Goal: Task Accomplishment & Management: Manage account settings

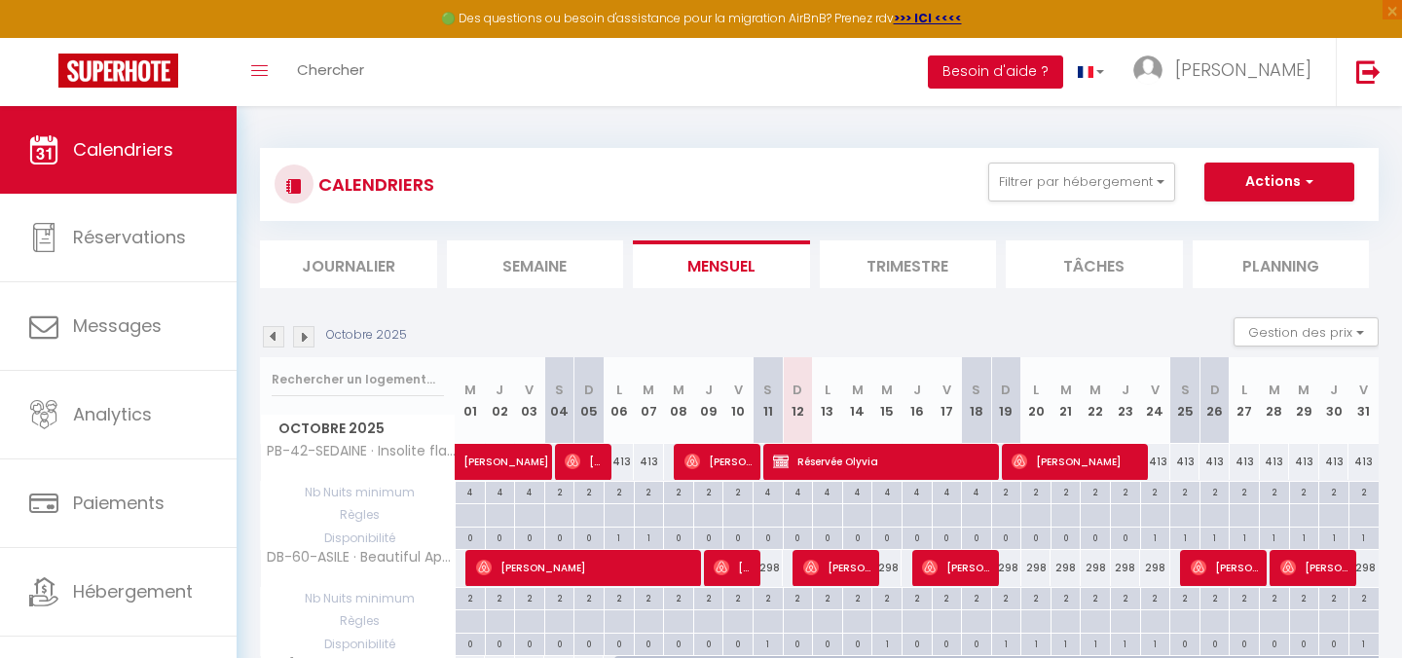
click at [1063, 73] on button "Besoin d'aide ?" at bounding box center [995, 71] width 135 height 33
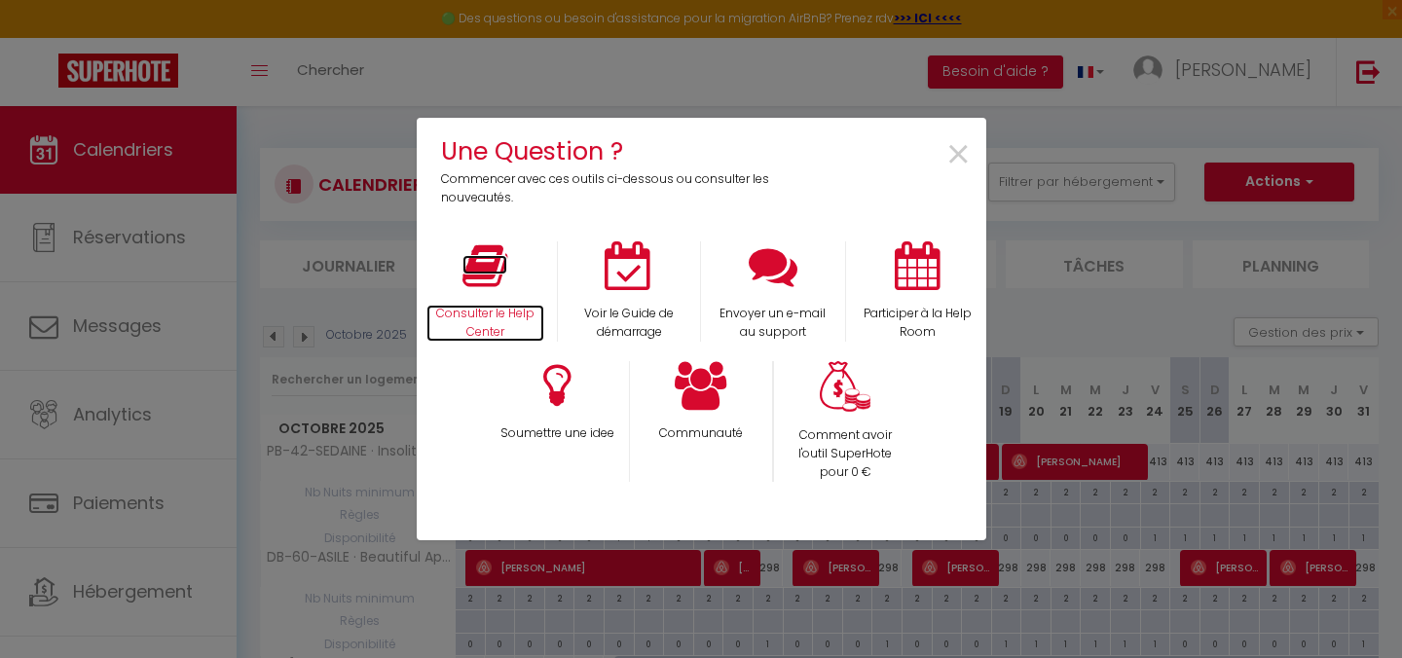
click at [488, 270] on icon at bounding box center [484, 265] width 45 height 49
click at [963, 156] on span "×" at bounding box center [958, 155] width 26 height 61
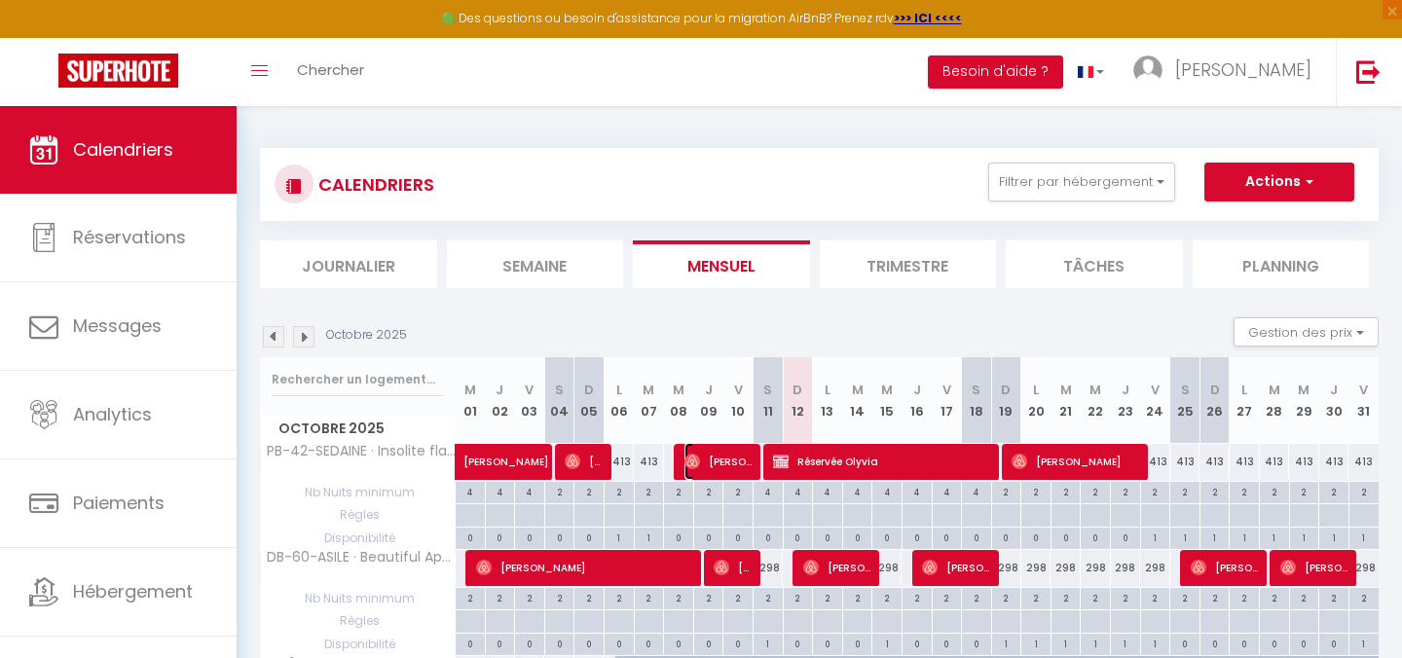
click at [705, 464] on span "[PERSON_NAME]" at bounding box center [719, 461] width 70 height 37
select select "OK"
select select "0"
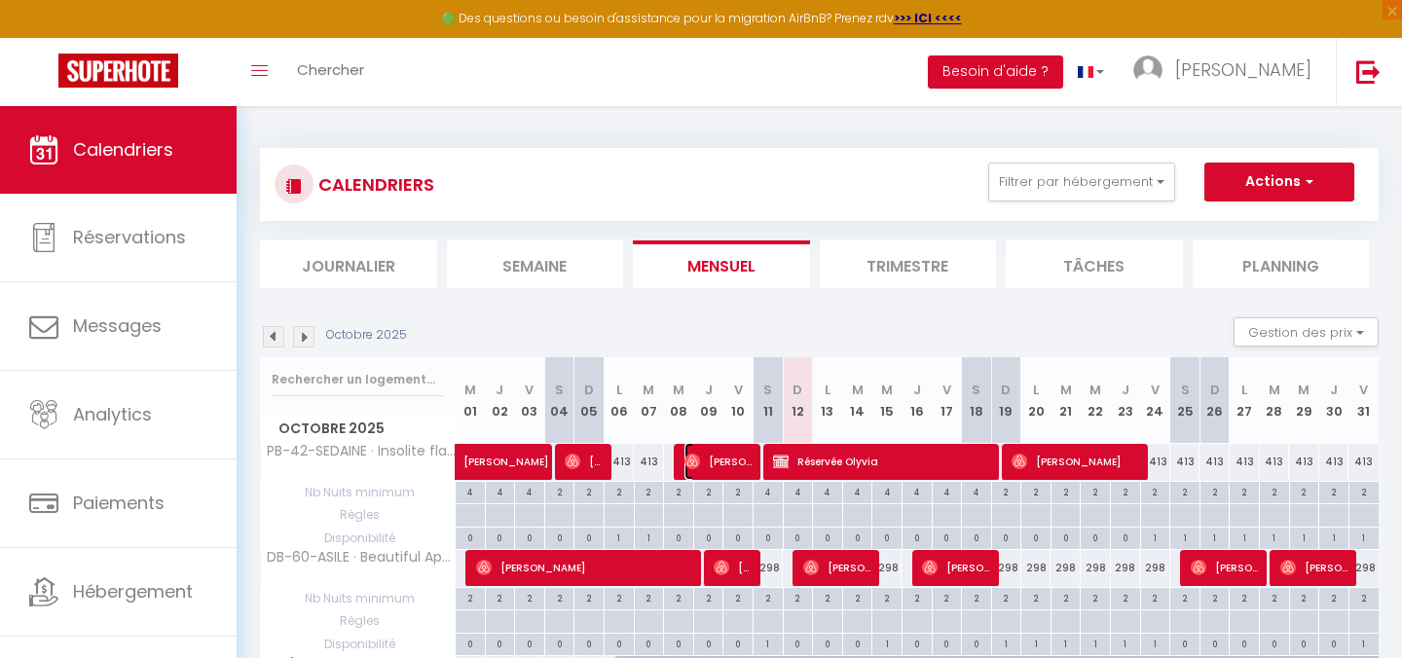
select select "1"
select select
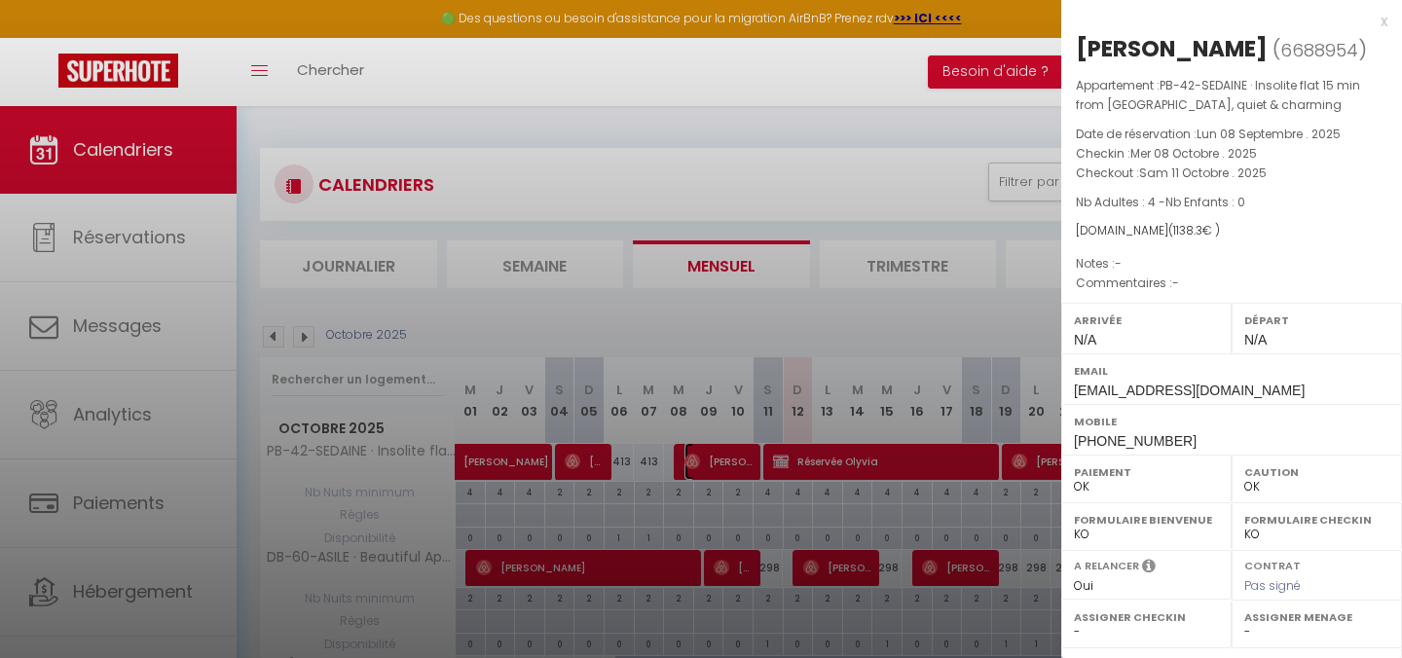
scroll to position [269, 0]
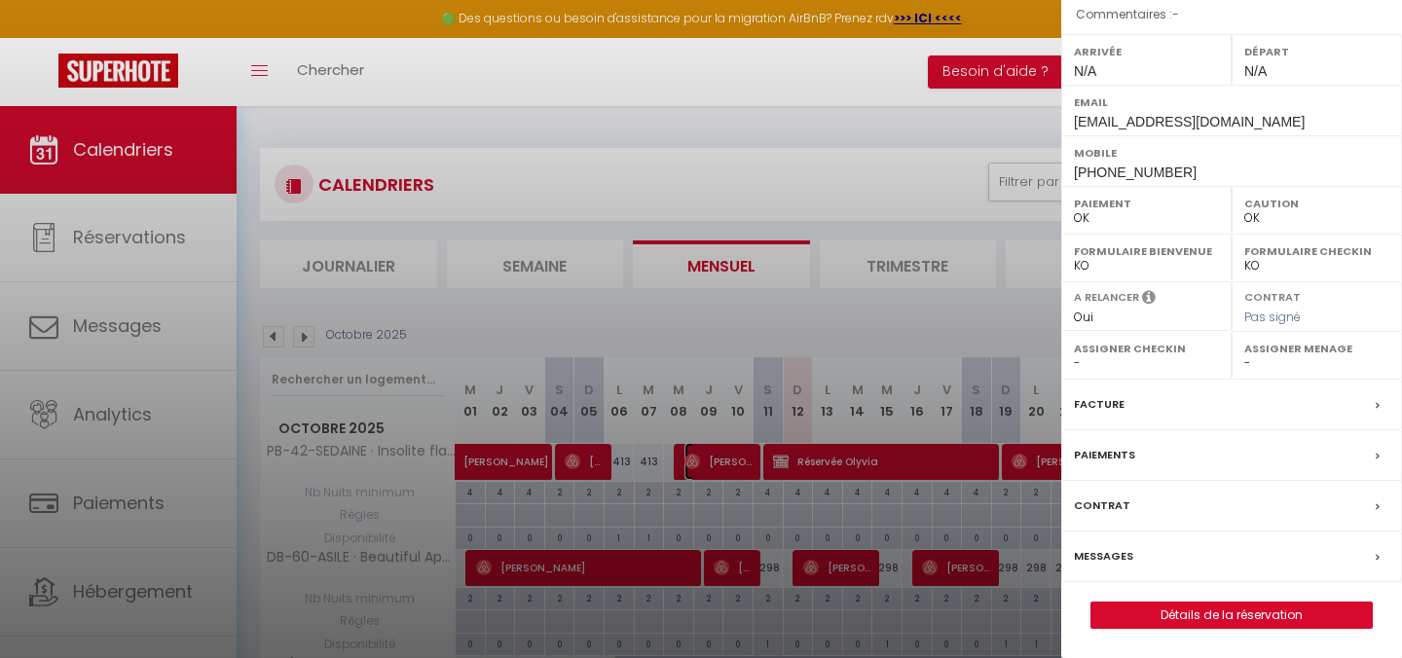
select select "52652"
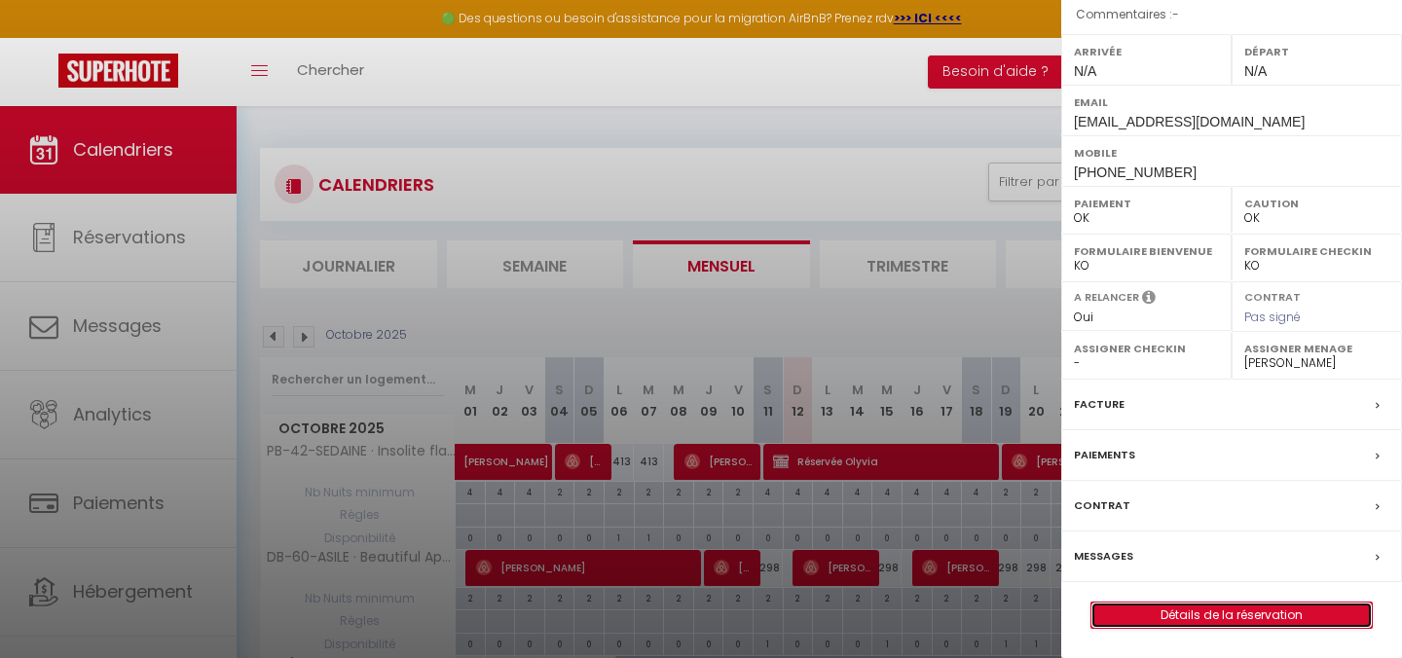
click at [1169, 622] on link "Détails de la réservation" at bounding box center [1231, 615] width 280 height 25
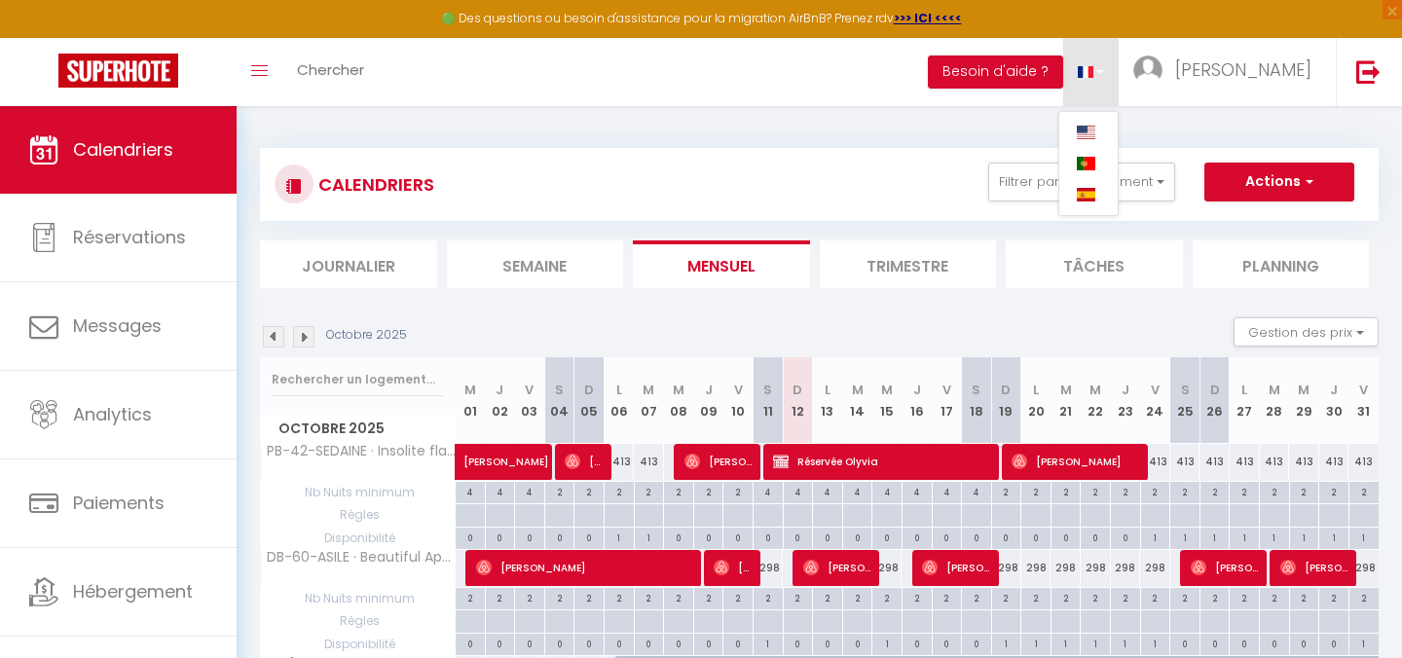
click at [1013, 146] on div "CALENDRIERS Filtrer par hébergement Tous PB-14-JAURES . Appartement cosy Boulog…" at bounding box center [819, 474] width 1119 height 690
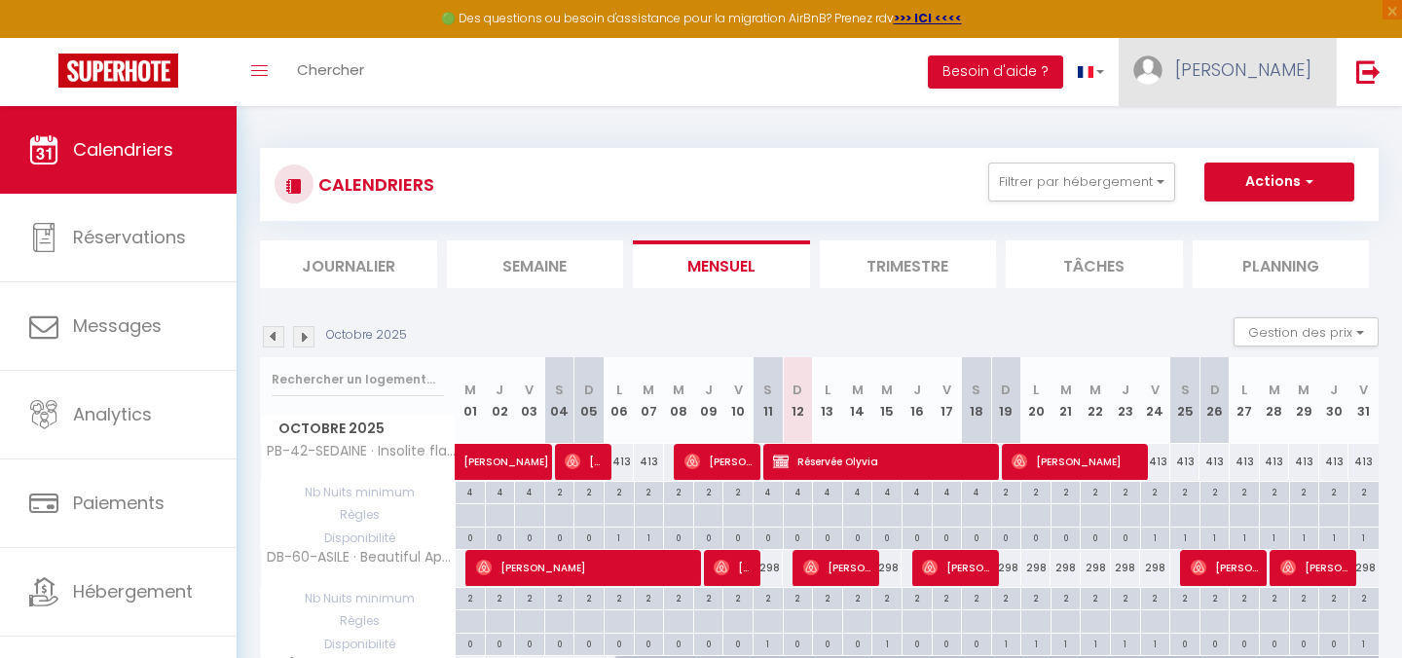
click at [1274, 80] on span "[PERSON_NAME]" at bounding box center [1243, 69] width 136 height 24
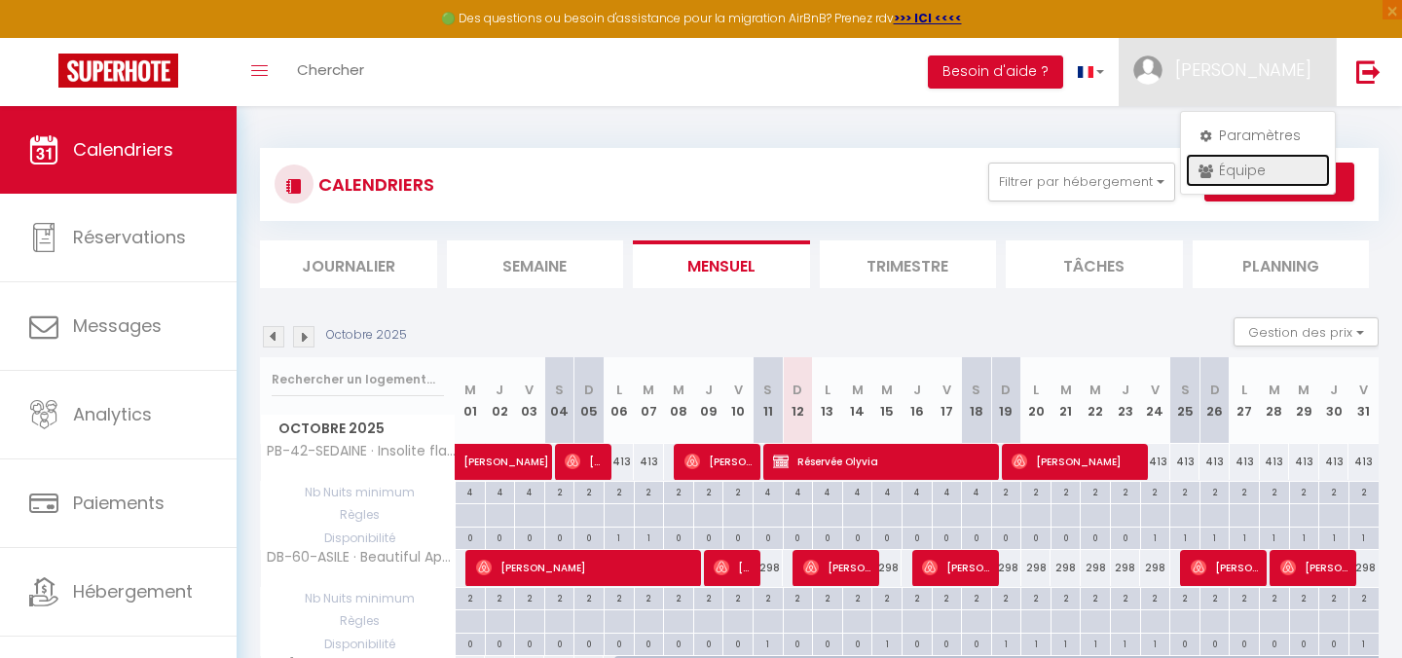
click at [1237, 173] on link "Équipe" at bounding box center [1258, 170] width 144 height 33
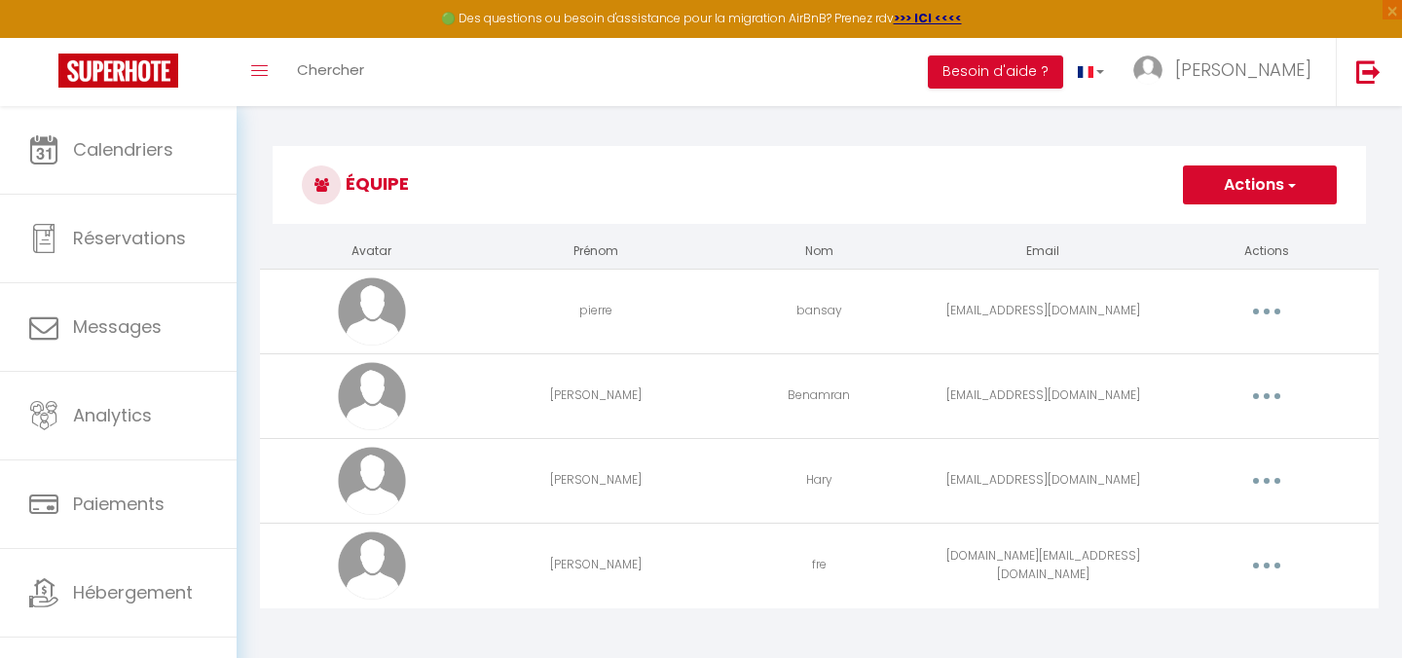
click at [1271, 483] on button "button" at bounding box center [1266, 480] width 55 height 31
click at [1185, 529] on link "Editer" at bounding box center [1216, 525] width 144 height 33
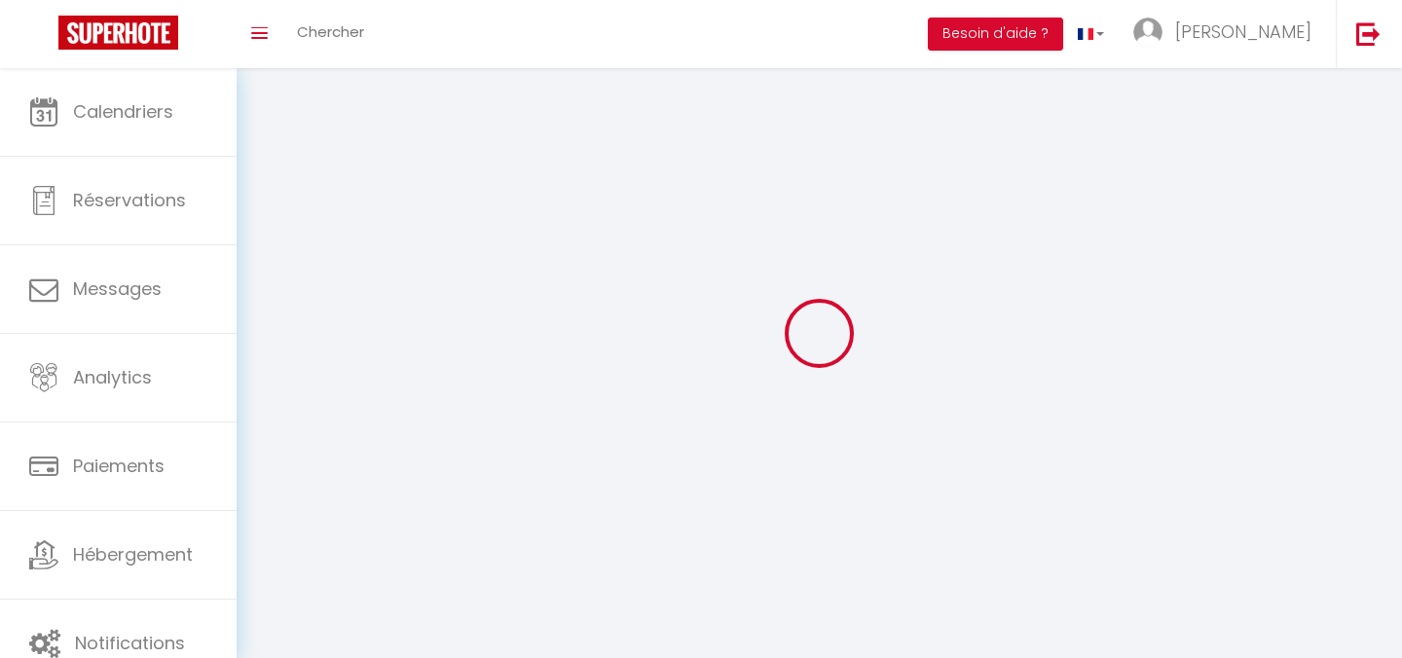
type input "[PERSON_NAME]"
type input "Hary"
type input "[EMAIL_ADDRESS][DOMAIN_NAME]"
type textarea "[URL][DOMAIN_NAME]"
checkbox input "false"
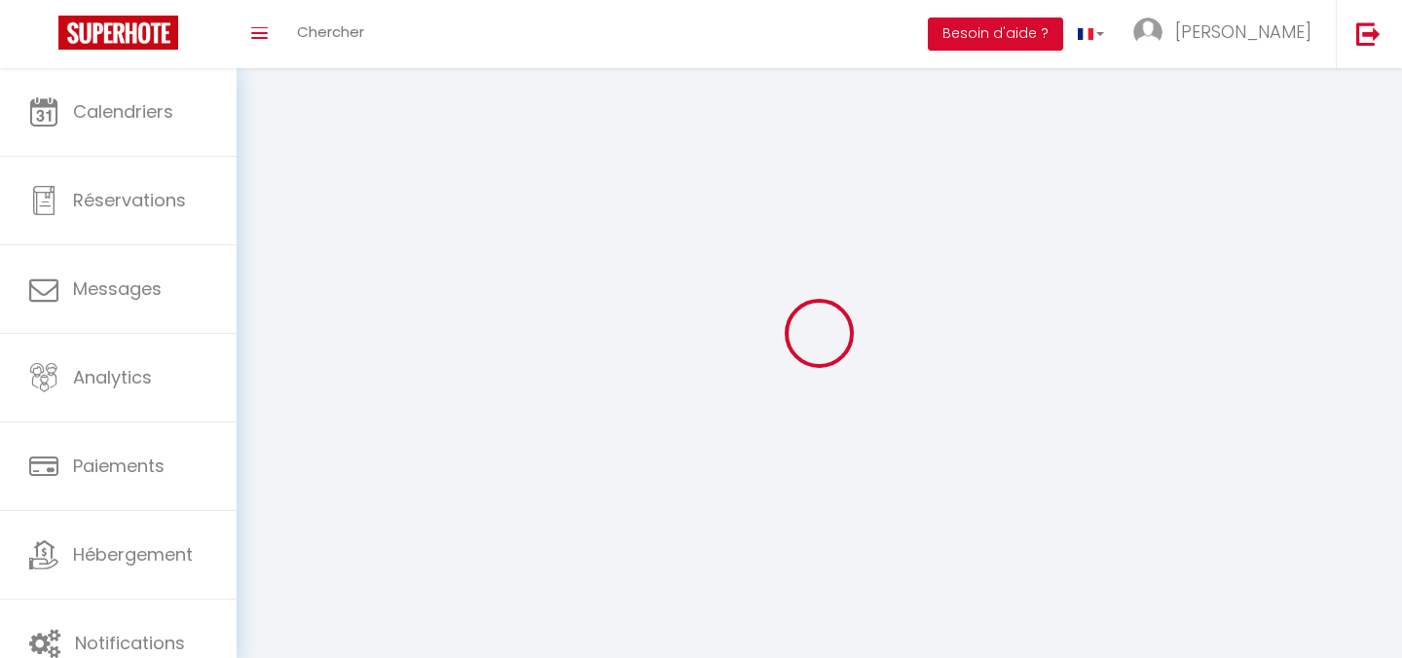
checkbox input "false"
checkbox input "true"
checkbox input "false"
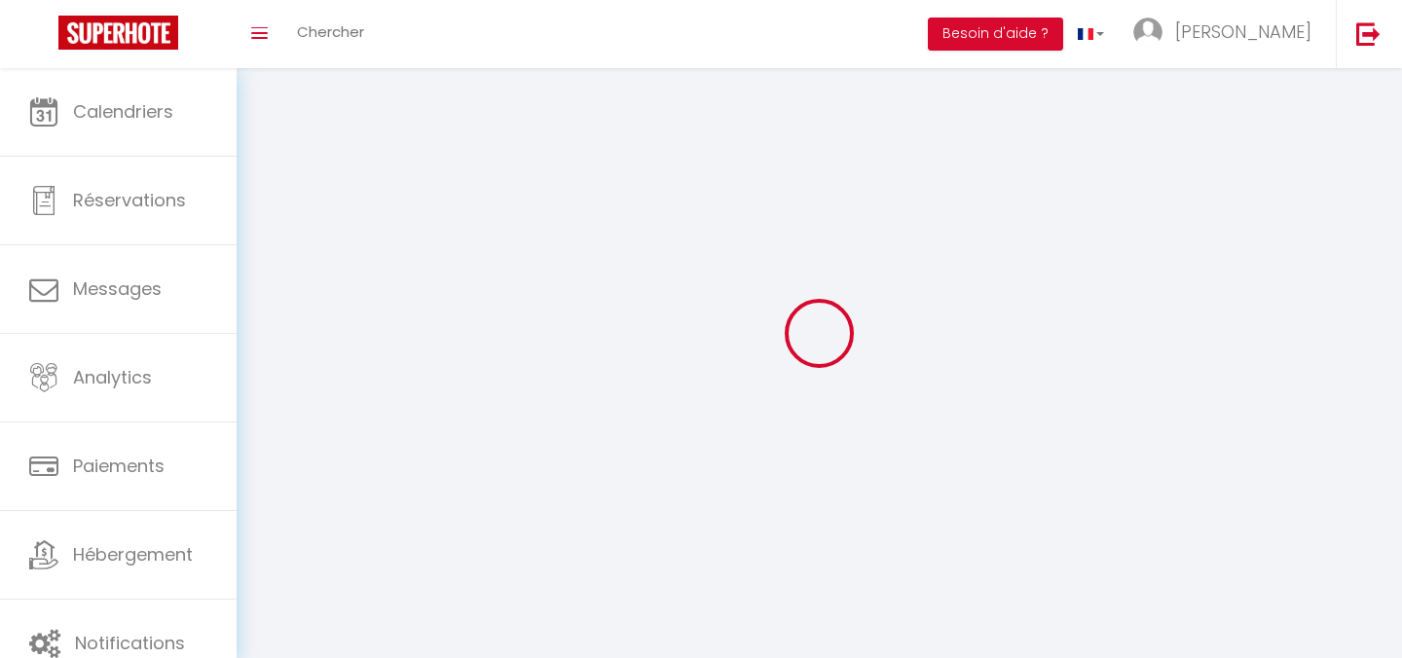
checkbox input "false"
checkbox input "true"
checkbox input "false"
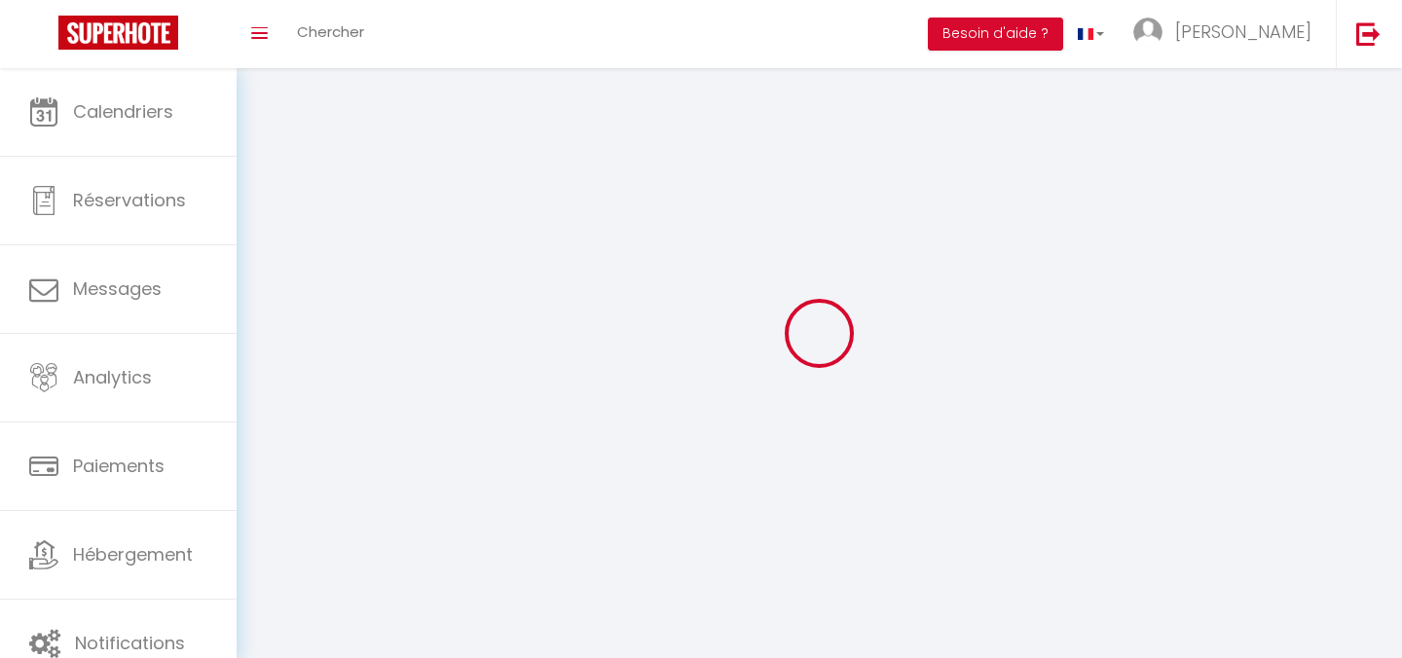
checkbox input "false"
checkbox input "true"
checkbox input "false"
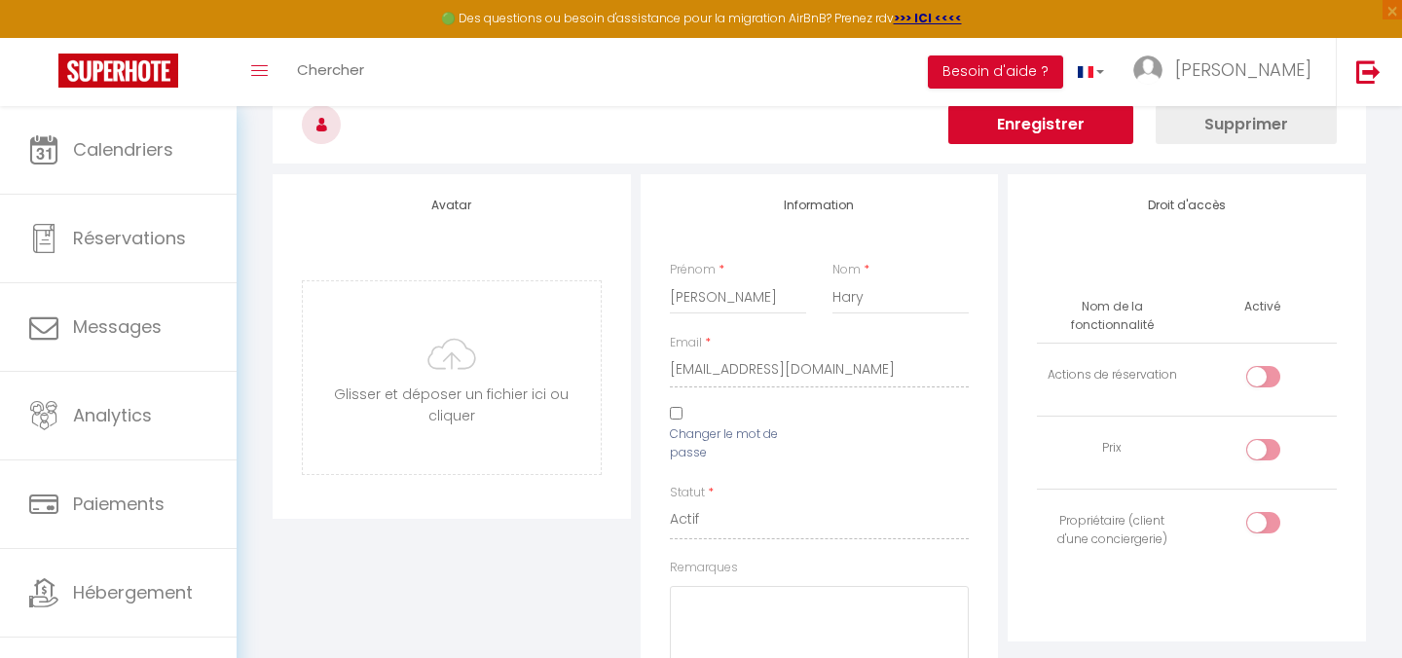
scroll to position [108, 0]
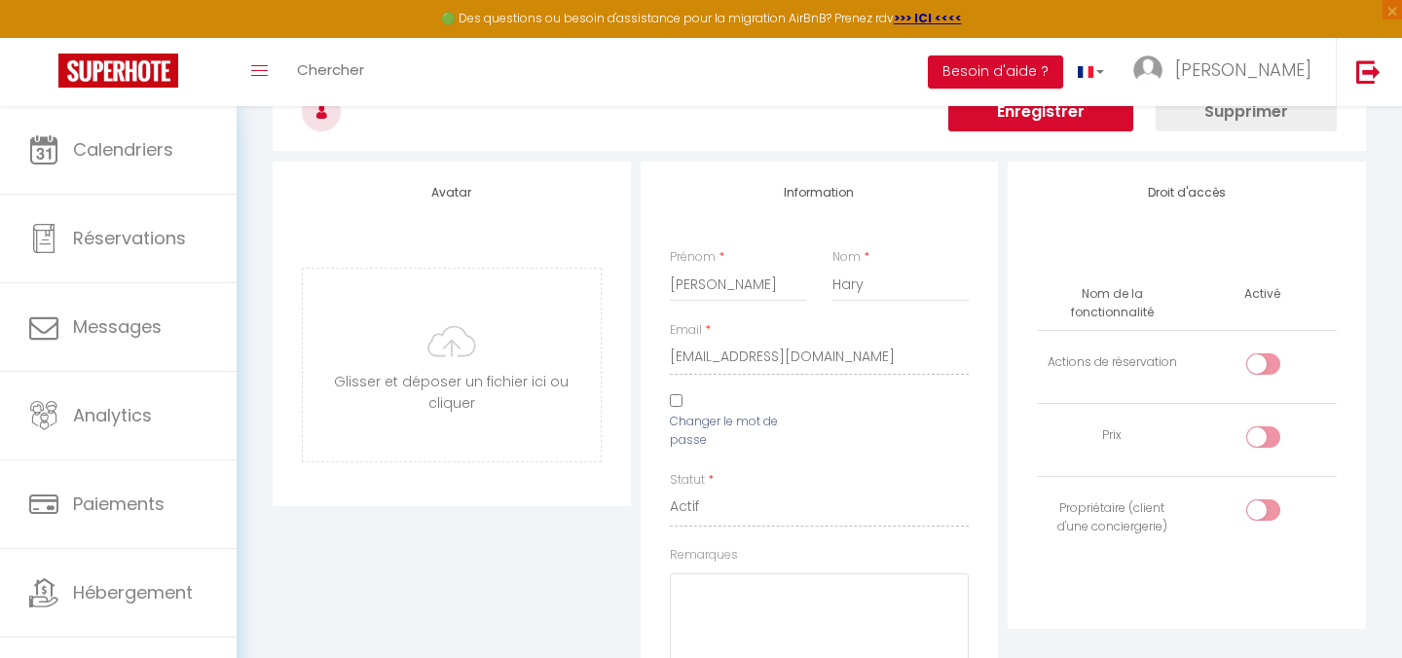
click at [1271, 367] on input "checkbox" at bounding box center [1280, 367] width 34 height 29
checkbox input "true"
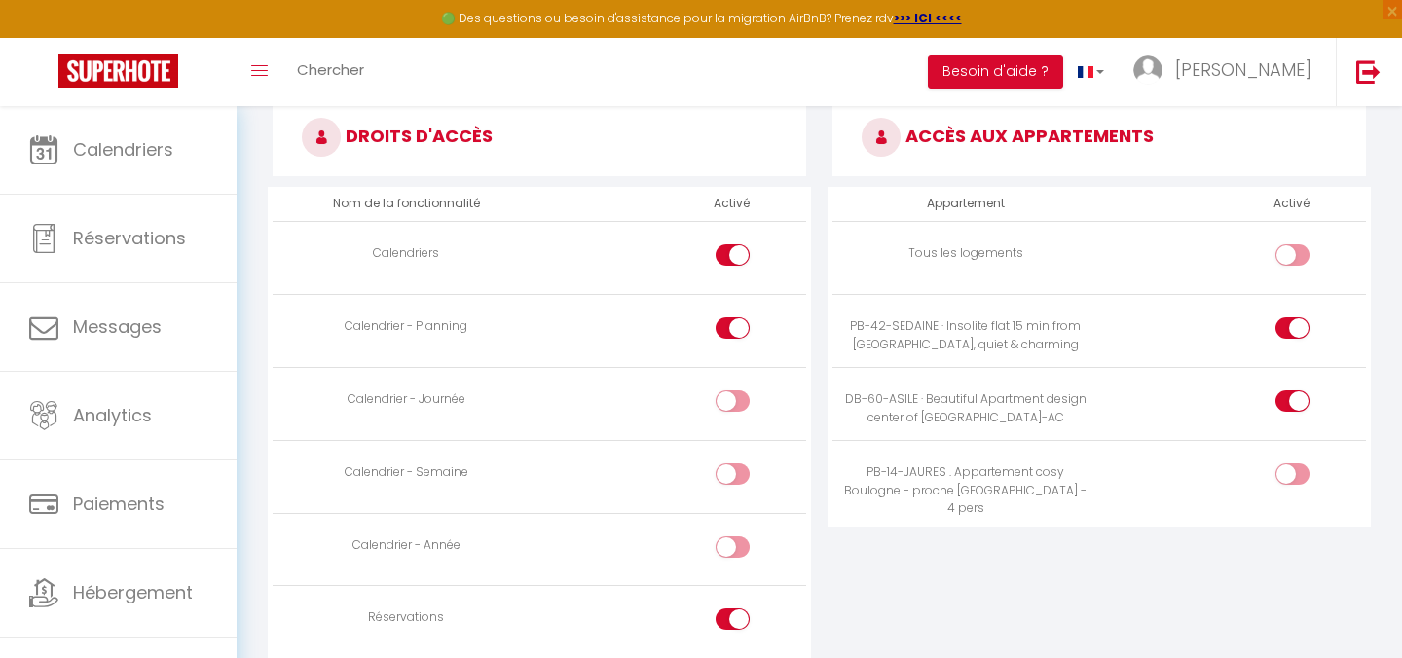
scroll to position [1087, 0]
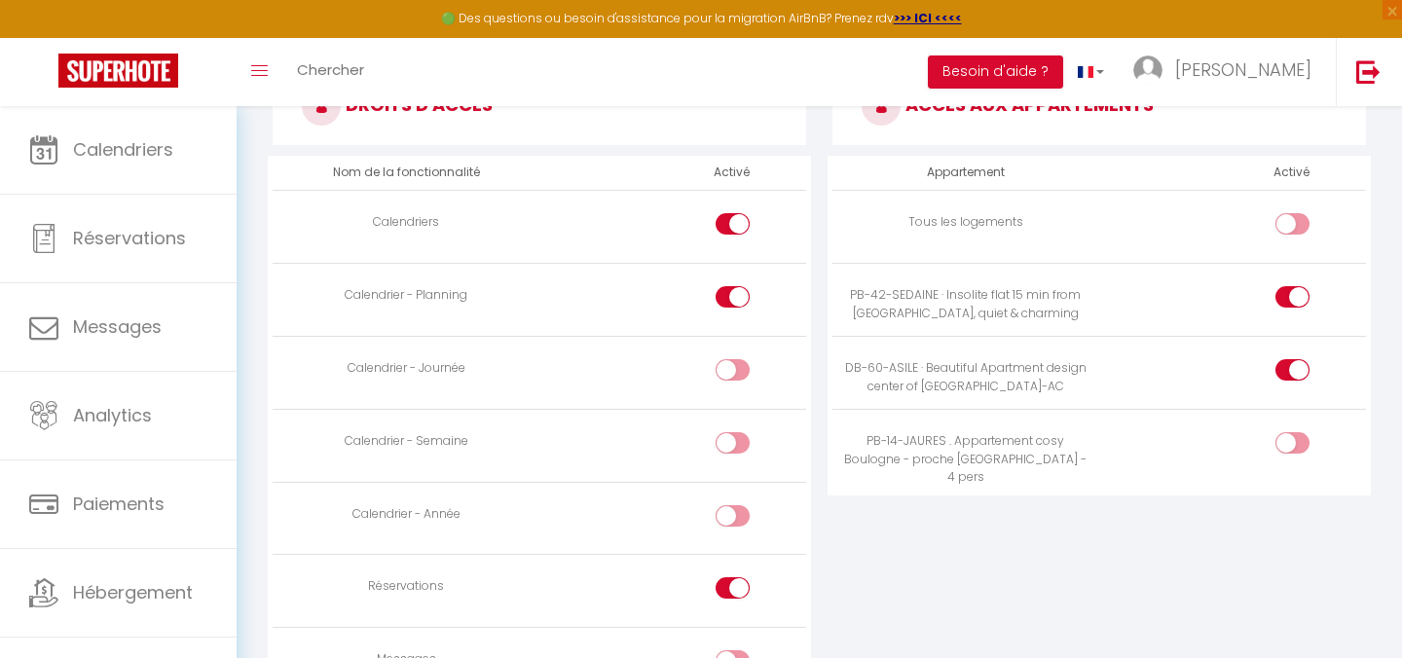
click at [745, 374] on input "checkbox" at bounding box center [750, 373] width 34 height 29
checkbox input "true"
click at [743, 438] on input "checkbox" at bounding box center [750, 446] width 34 height 29
checkbox input "true"
click at [739, 520] on input "checkbox" at bounding box center [750, 519] width 34 height 29
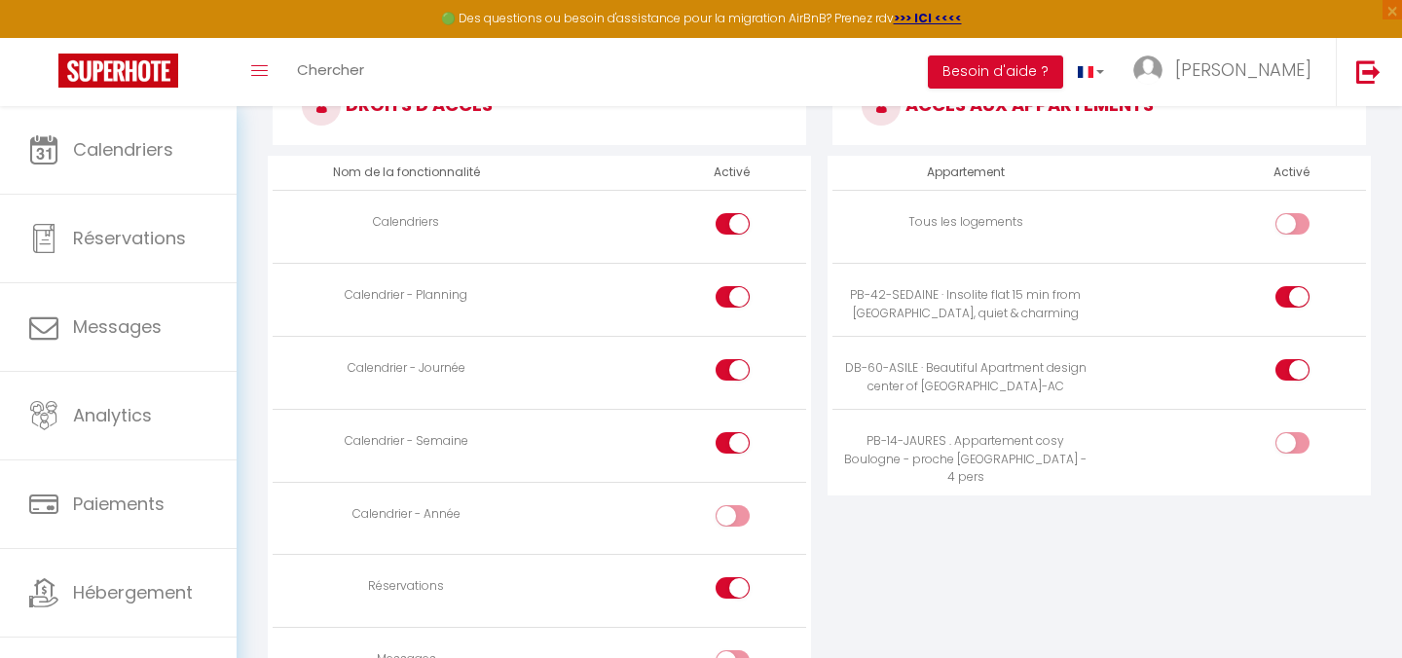
checkbox input "true"
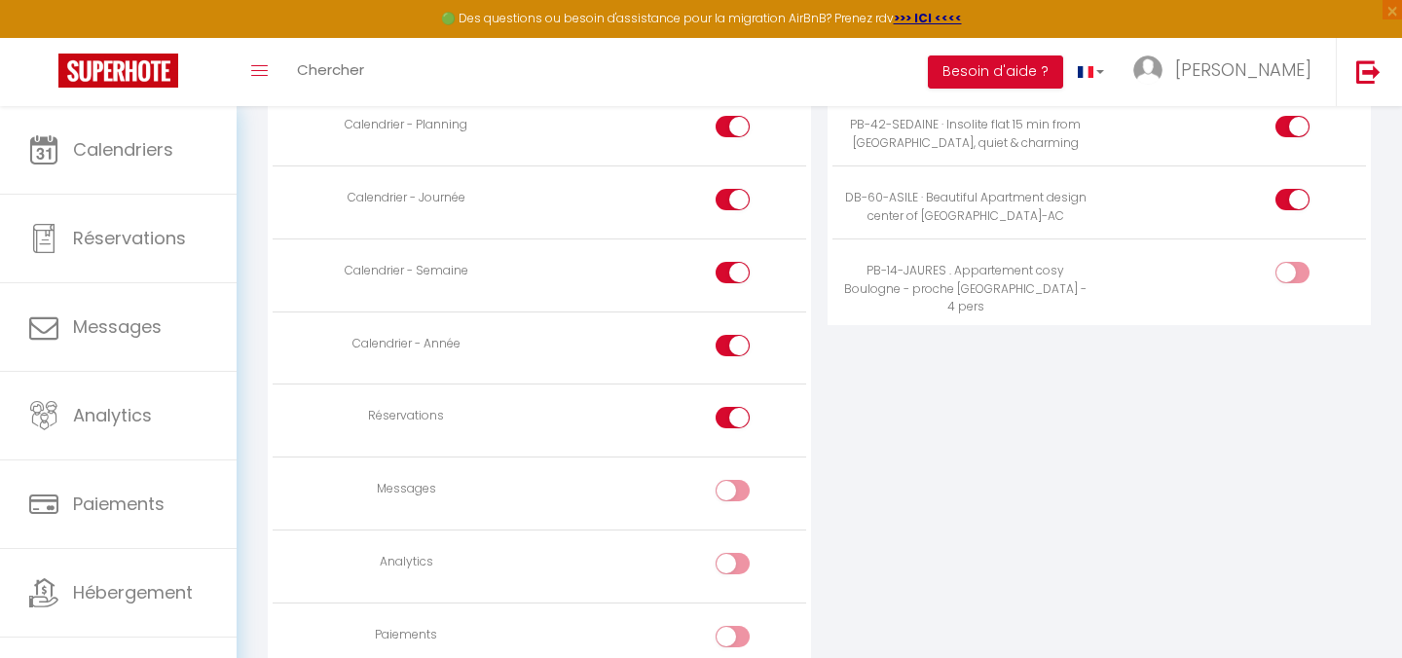
scroll to position [1283, 0]
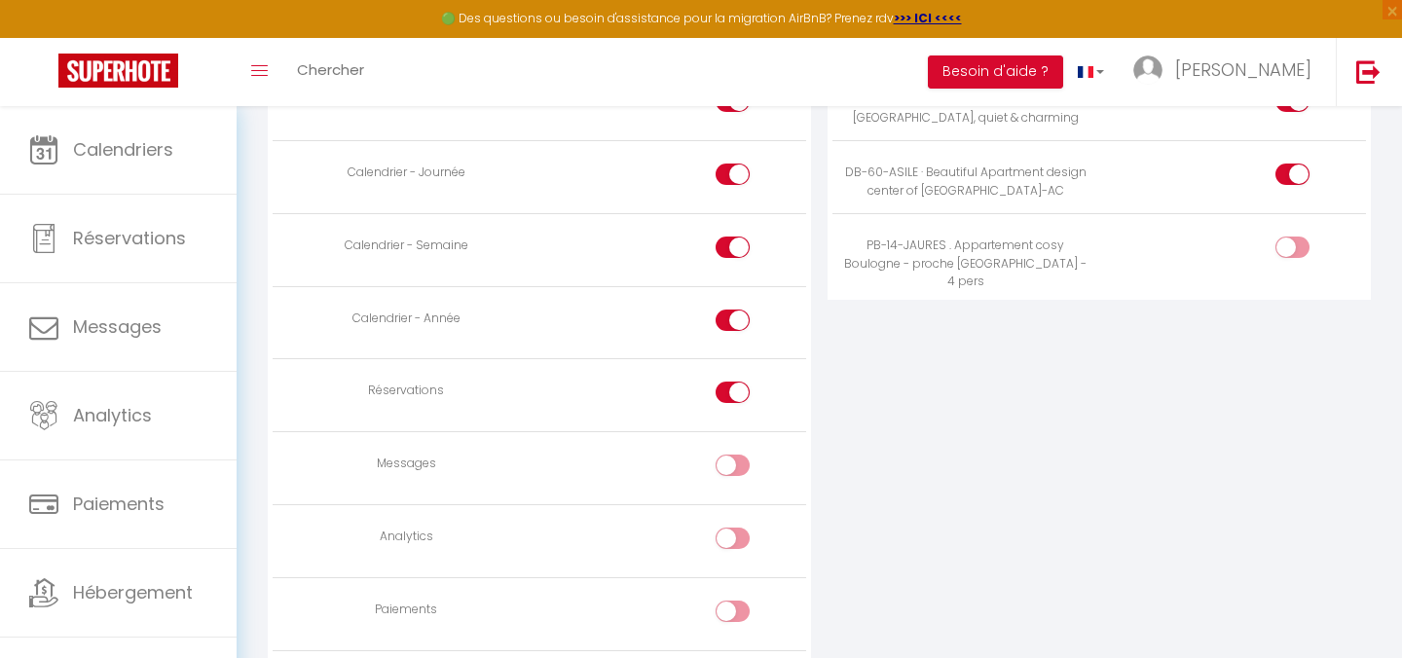
click at [726, 389] on div at bounding box center [733, 392] width 34 height 21
click at [733, 389] on input "checkbox" at bounding box center [750, 396] width 34 height 29
checkbox input "false"
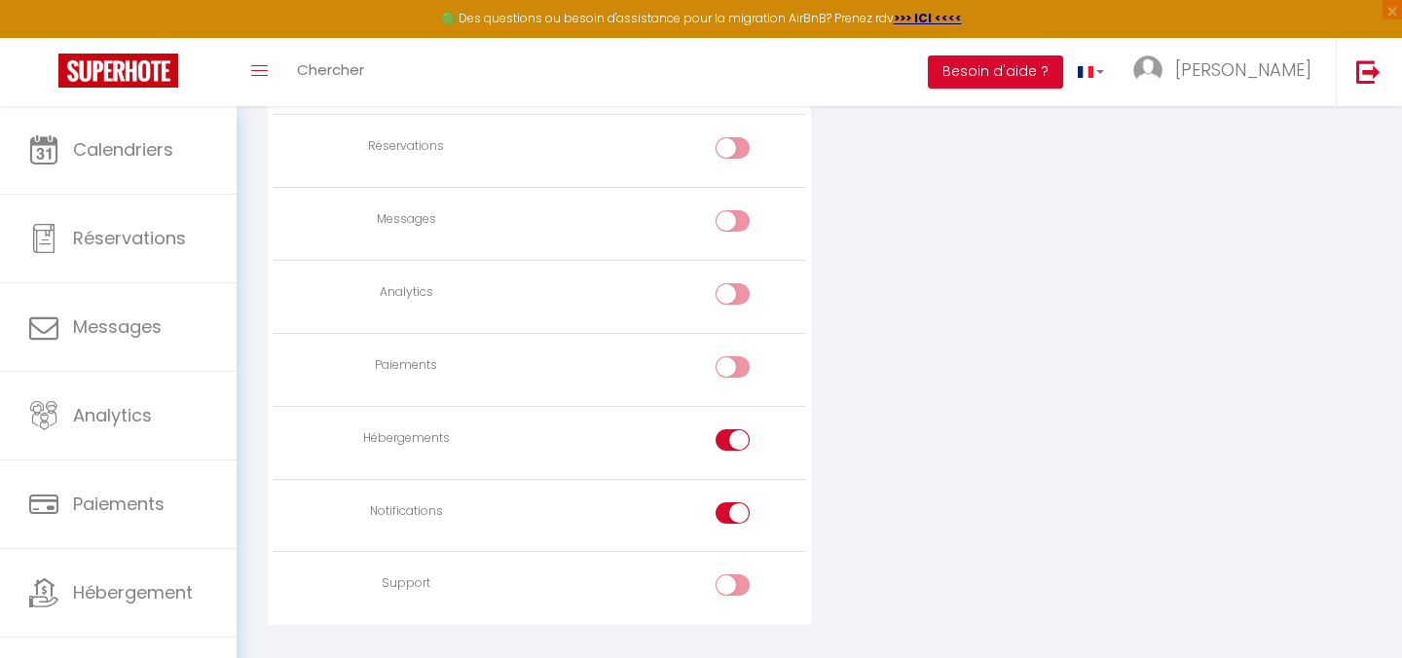
scroll to position [1573, 0]
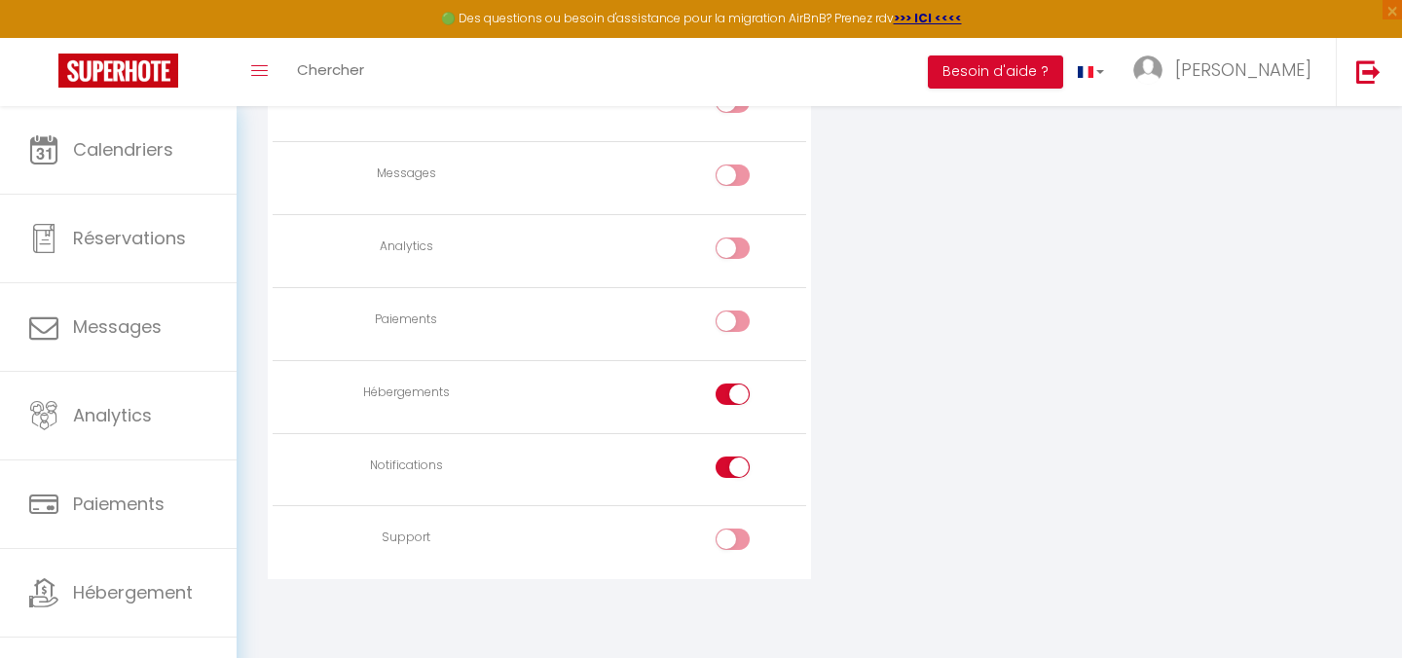
click at [723, 471] on div at bounding box center [733, 467] width 34 height 21
click at [733, 471] on input "checkbox" at bounding box center [750, 471] width 34 height 29
checkbox input "false"
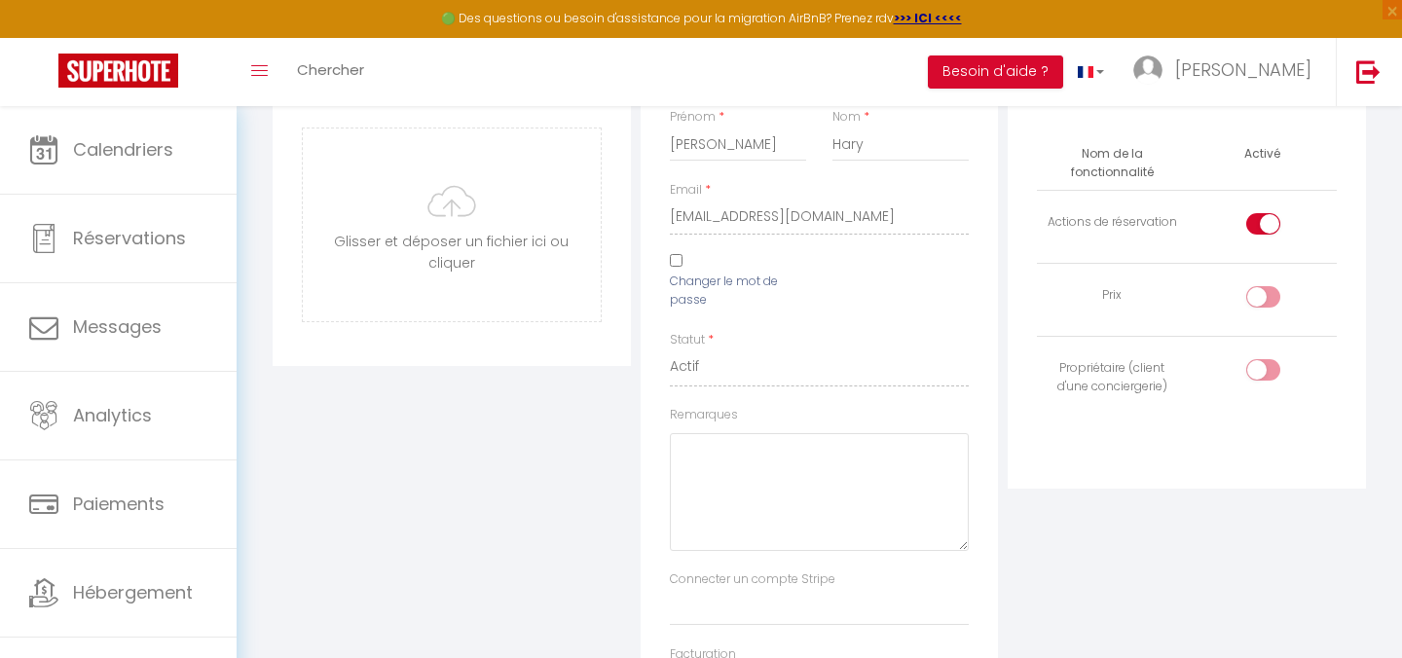
scroll to position [0, 0]
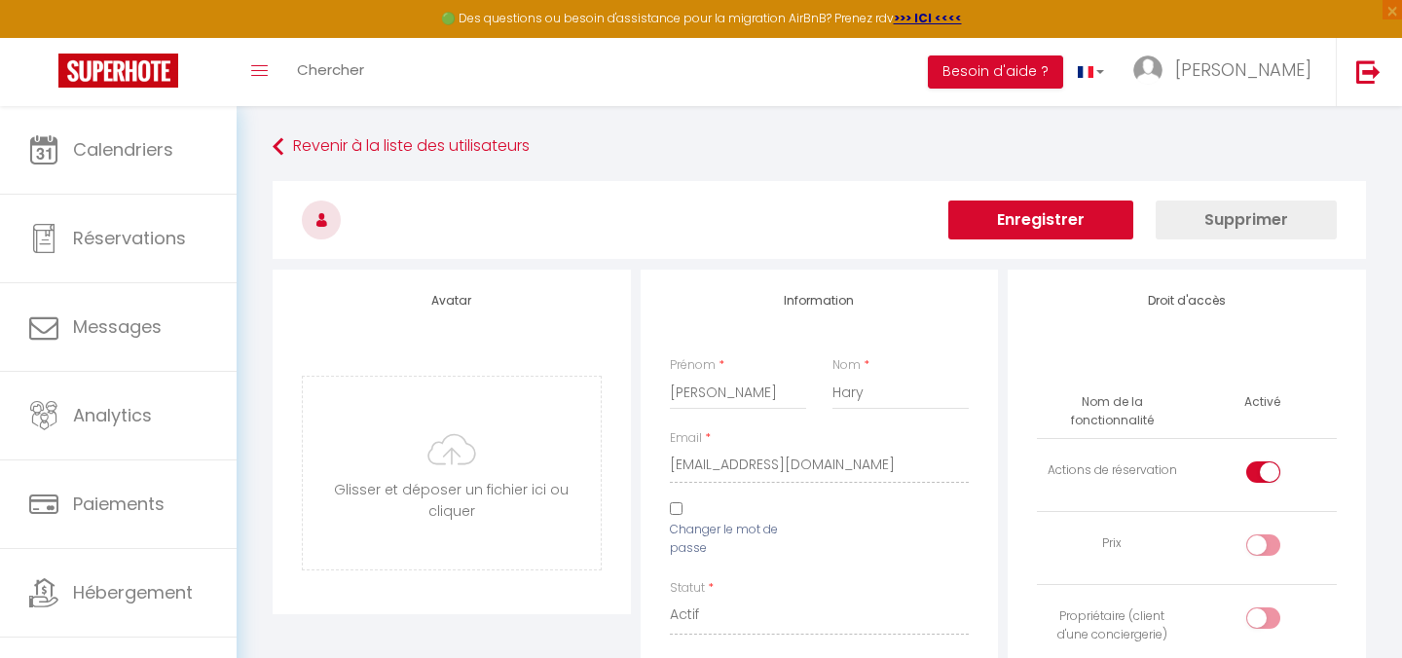
click at [1044, 233] on button "Enregistrer" at bounding box center [1040, 220] width 185 height 39
